Goal: Information Seeking & Learning: Learn about a topic

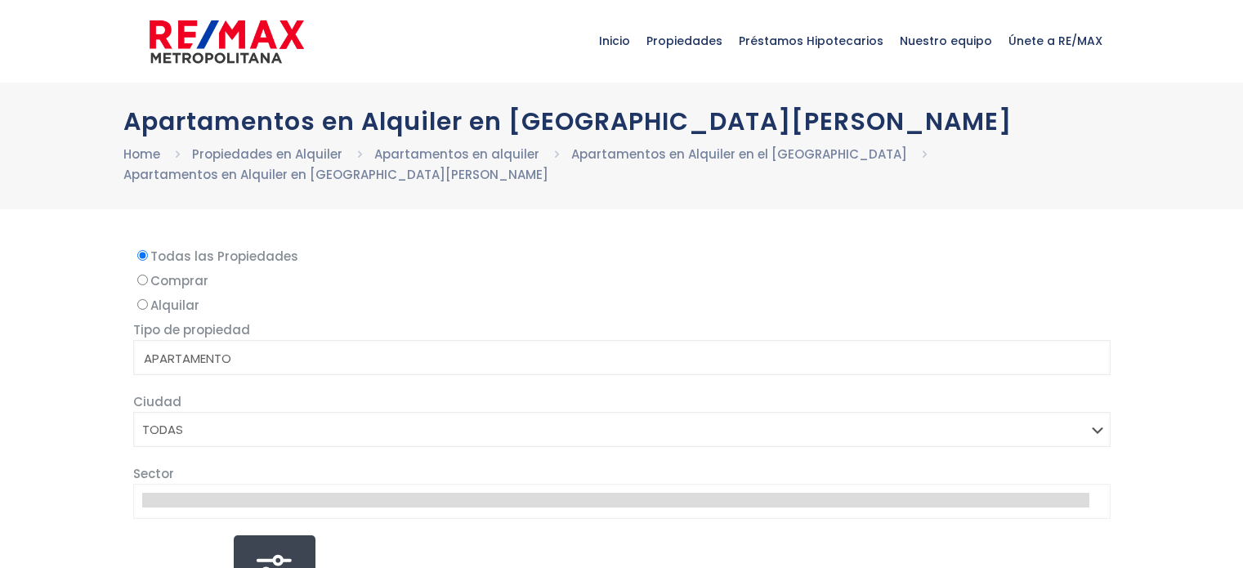
select select
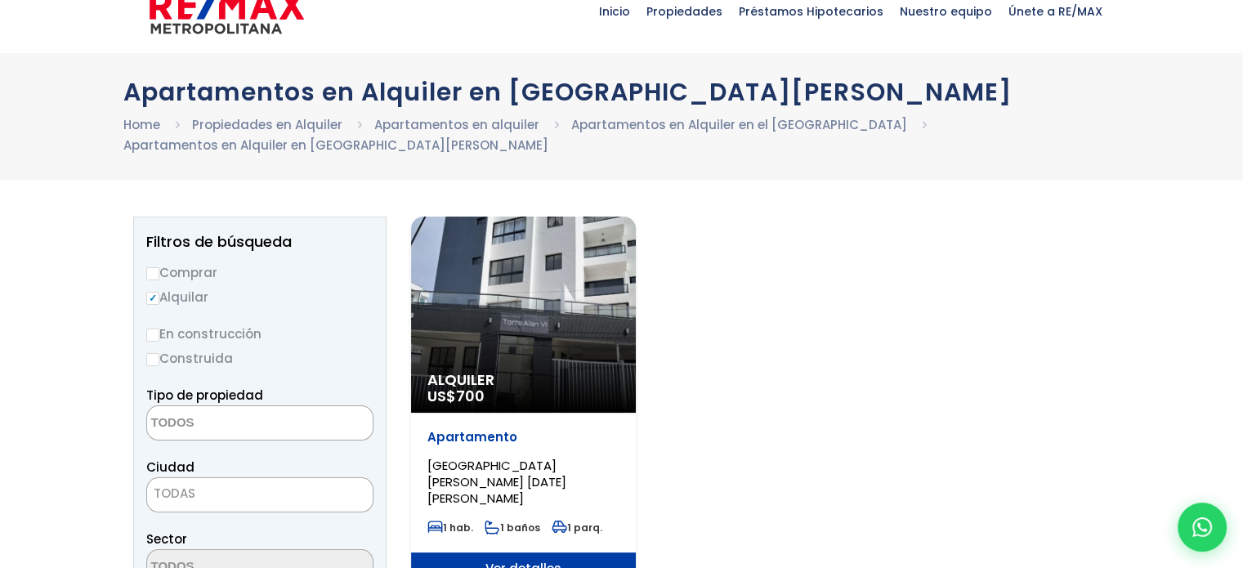
scroll to position [82, 0]
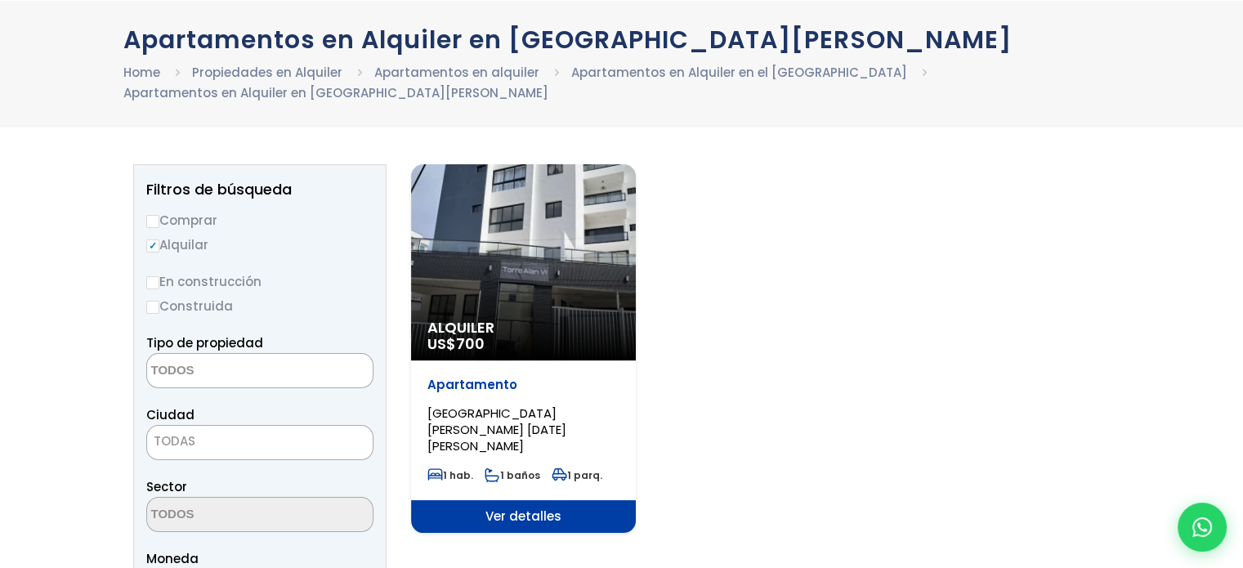
click at [559, 217] on div "Alquiler US$ 700" at bounding box center [523, 262] width 225 height 196
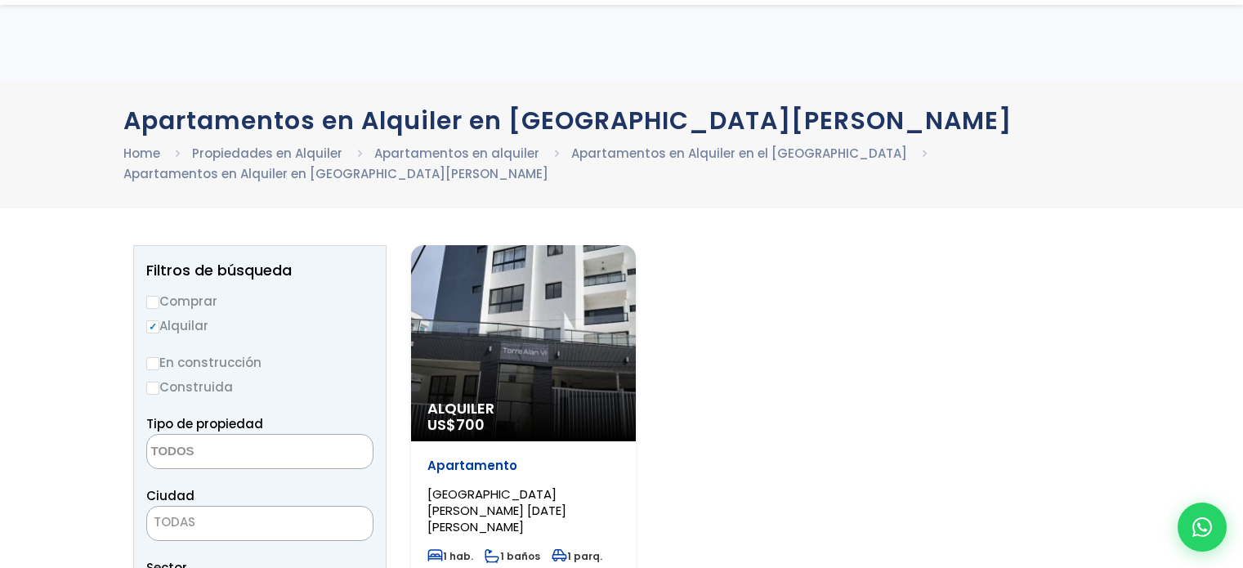
select select
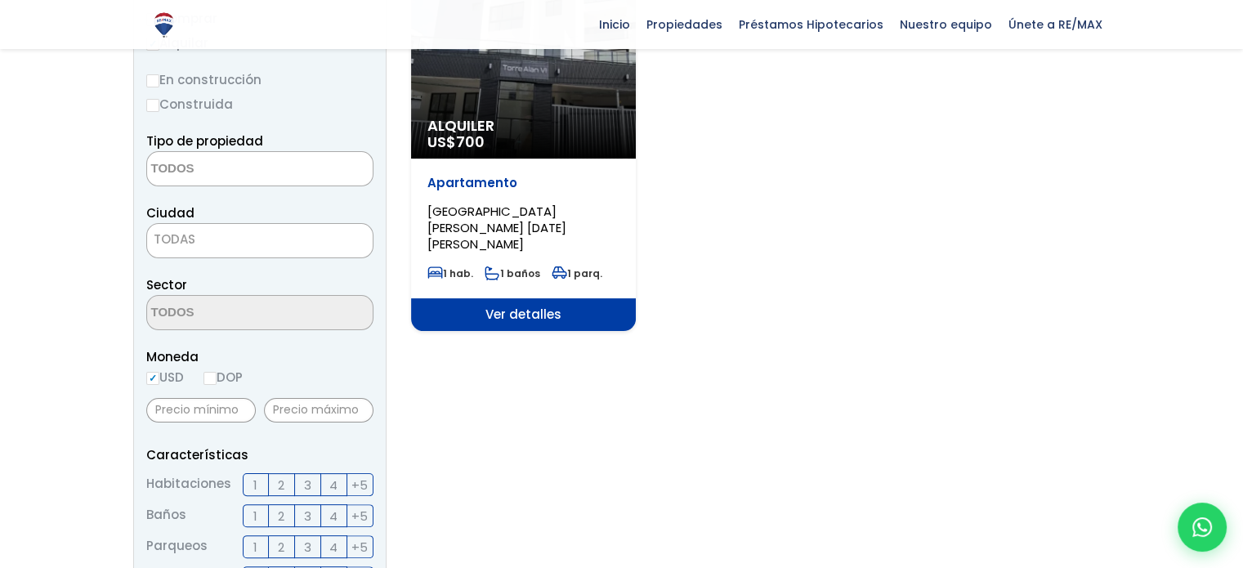
scroll to position [327, 0]
